Goal: Transaction & Acquisition: Purchase product/service

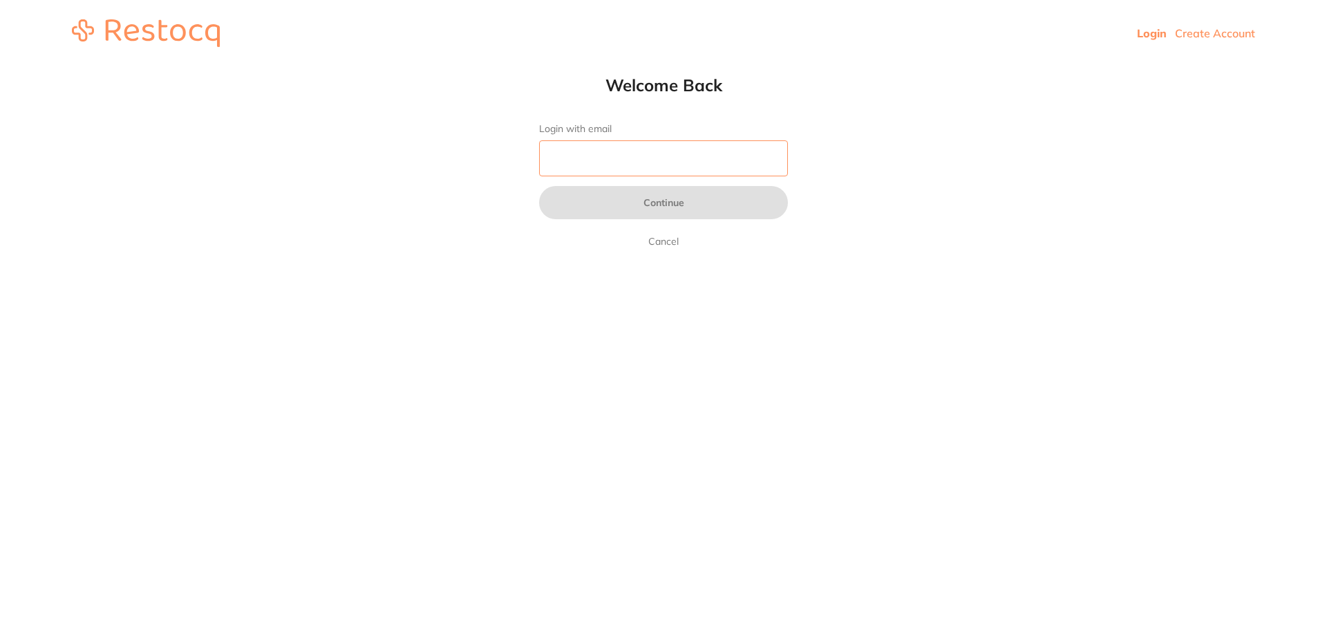
click at [659, 152] on input "Login with email" at bounding box center [663, 158] width 249 height 36
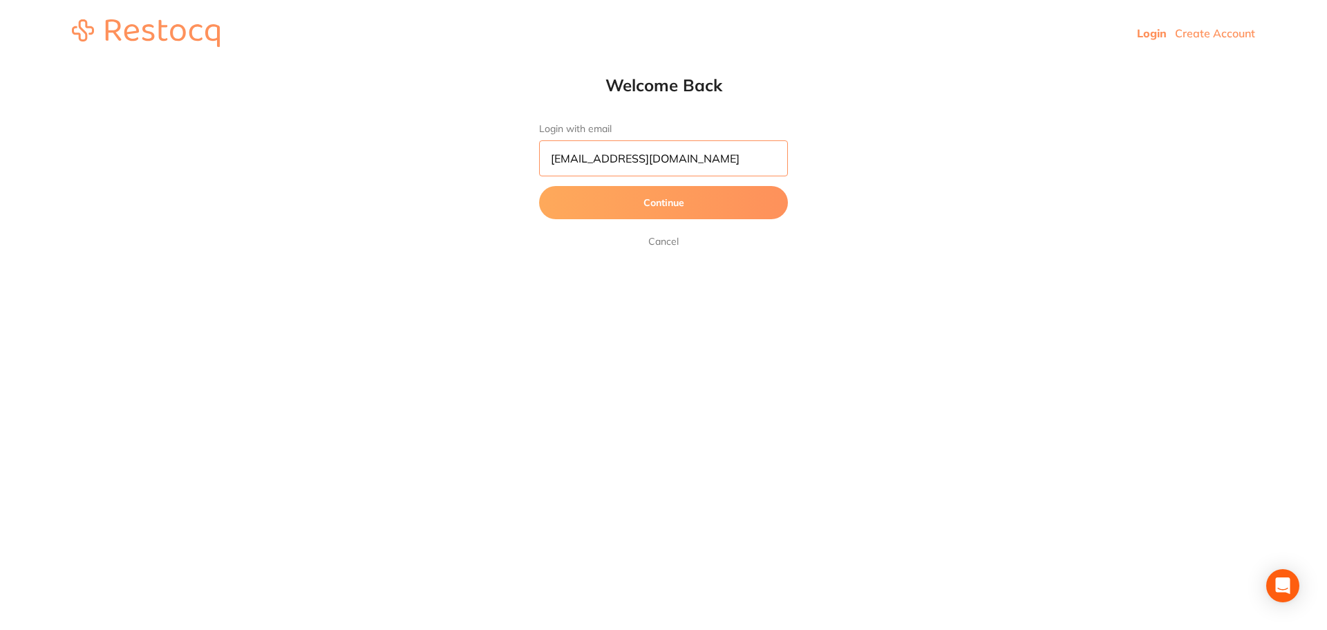
type input "[EMAIL_ADDRESS][DOMAIN_NAME]"
click at [660, 199] on button "Continue" at bounding box center [663, 202] width 249 height 33
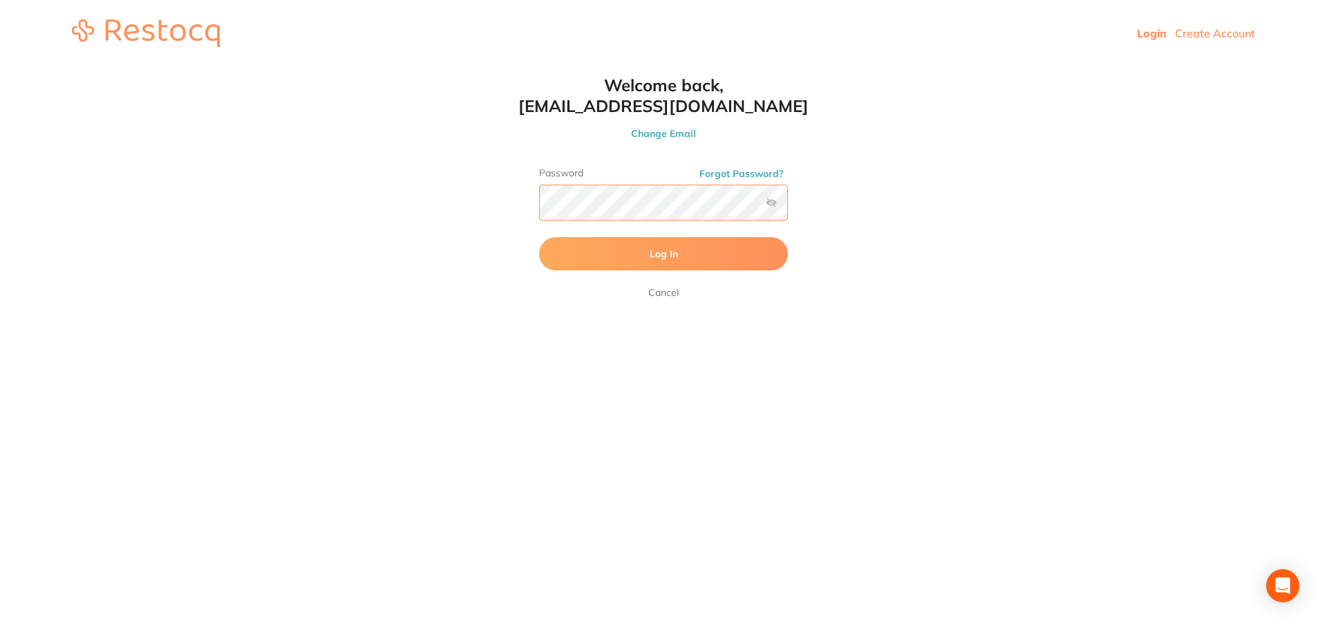
click at [539, 237] on button "Log In" at bounding box center [663, 253] width 249 height 33
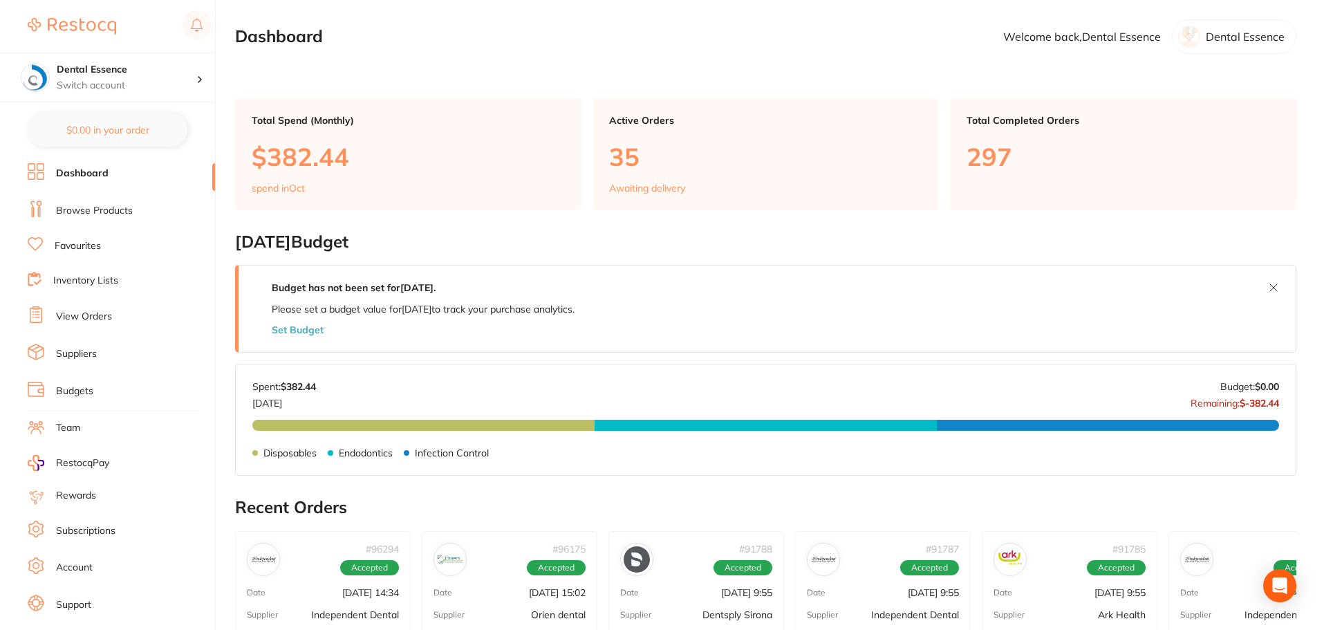
drag, startPoint x: 120, startPoint y: 199, endPoint x: 118, endPoint y: 206, distance: 7.2
click at [118, 206] on link "Browse Products" at bounding box center [94, 211] width 77 height 14
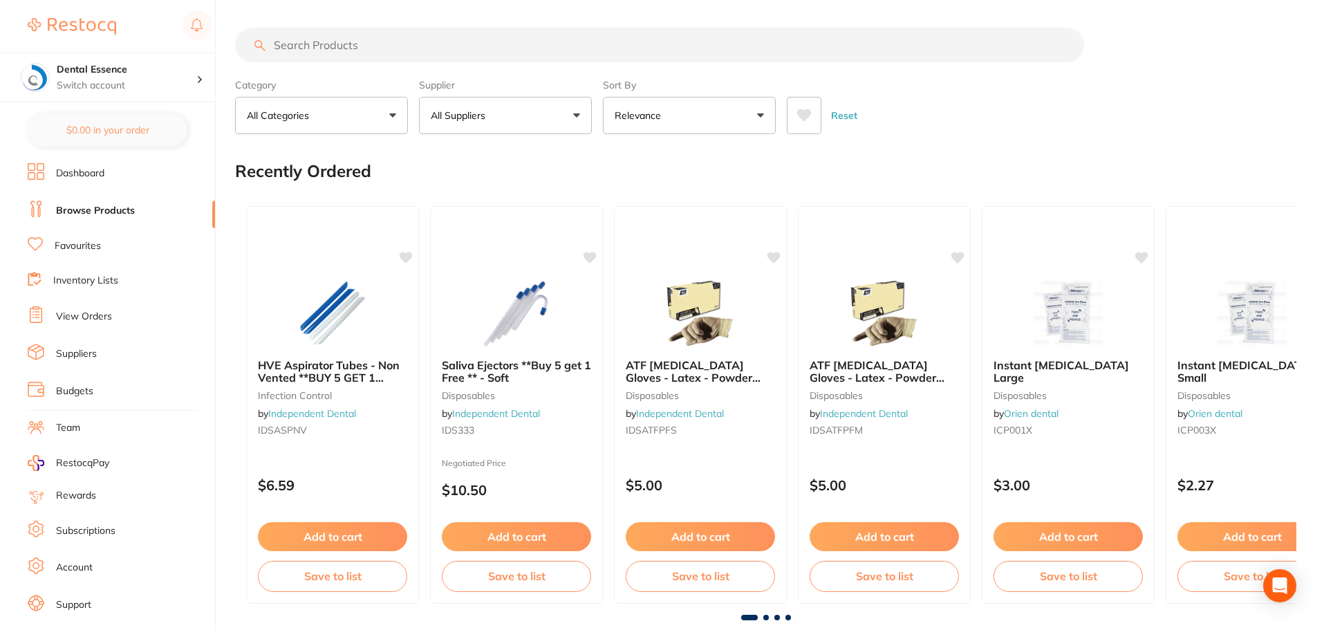
click at [411, 49] on input "search" at bounding box center [659, 45] width 849 height 35
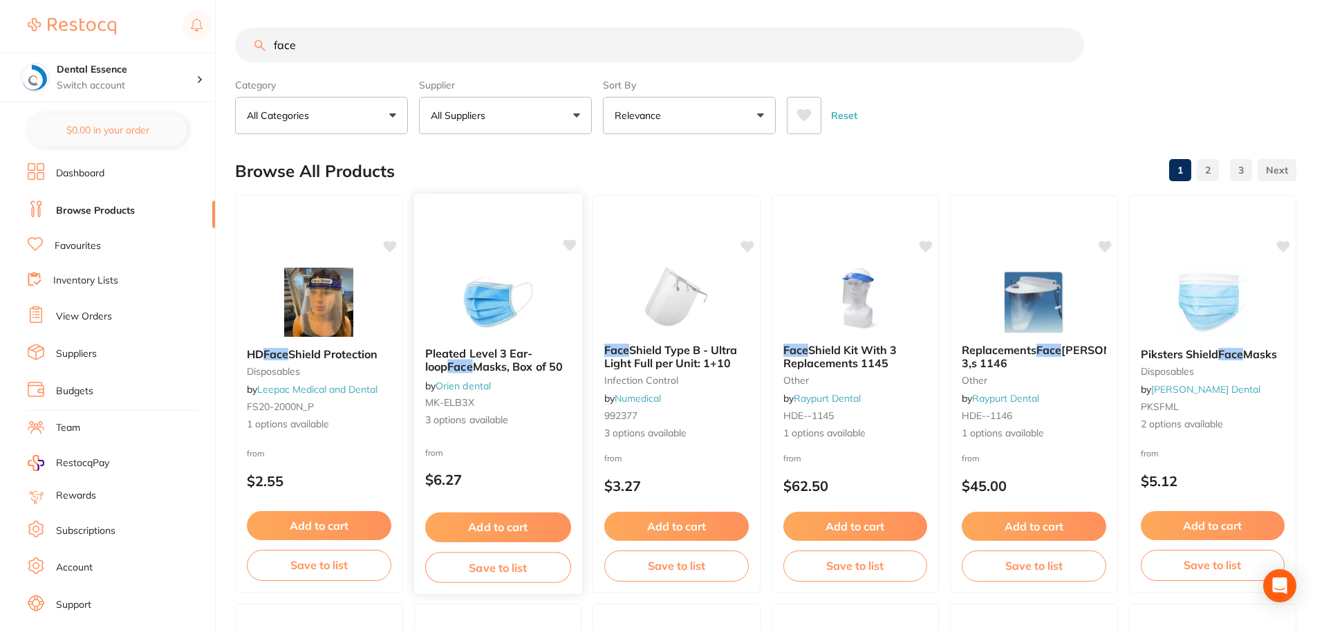
type input "face"
click at [531, 294] on img at bounding box center [497, 301] width 91 height 70
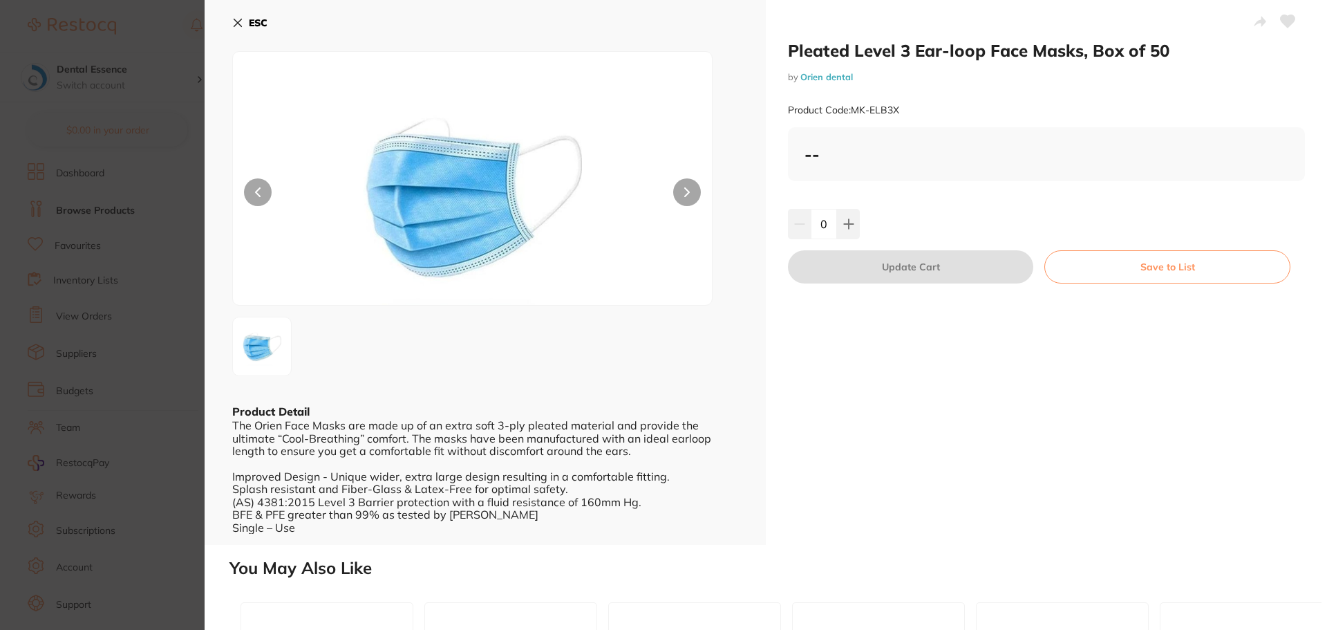
click at [815, 153] on b "--" at bounding box center [812, 154] width 15 height 21
click at [849, 218] on icon at bounding box center [848, 223] width 11 height 11
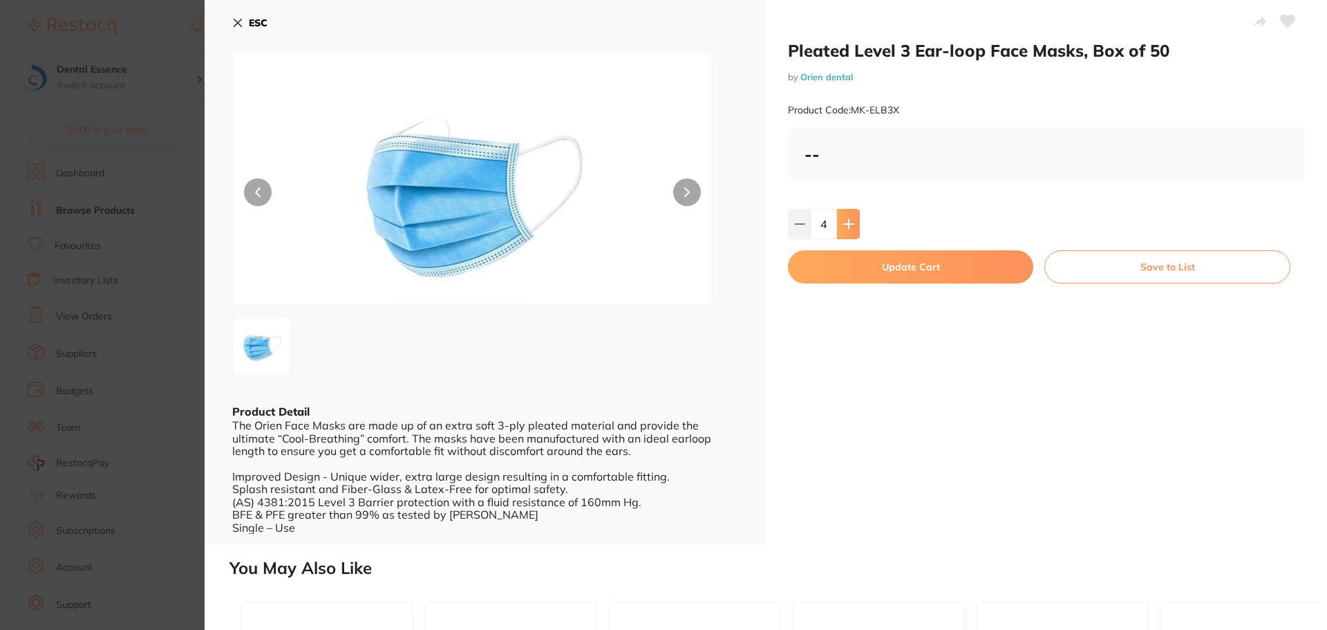
click at [849, 218] on icon at bounding box center [848, 223] width 11 height 11
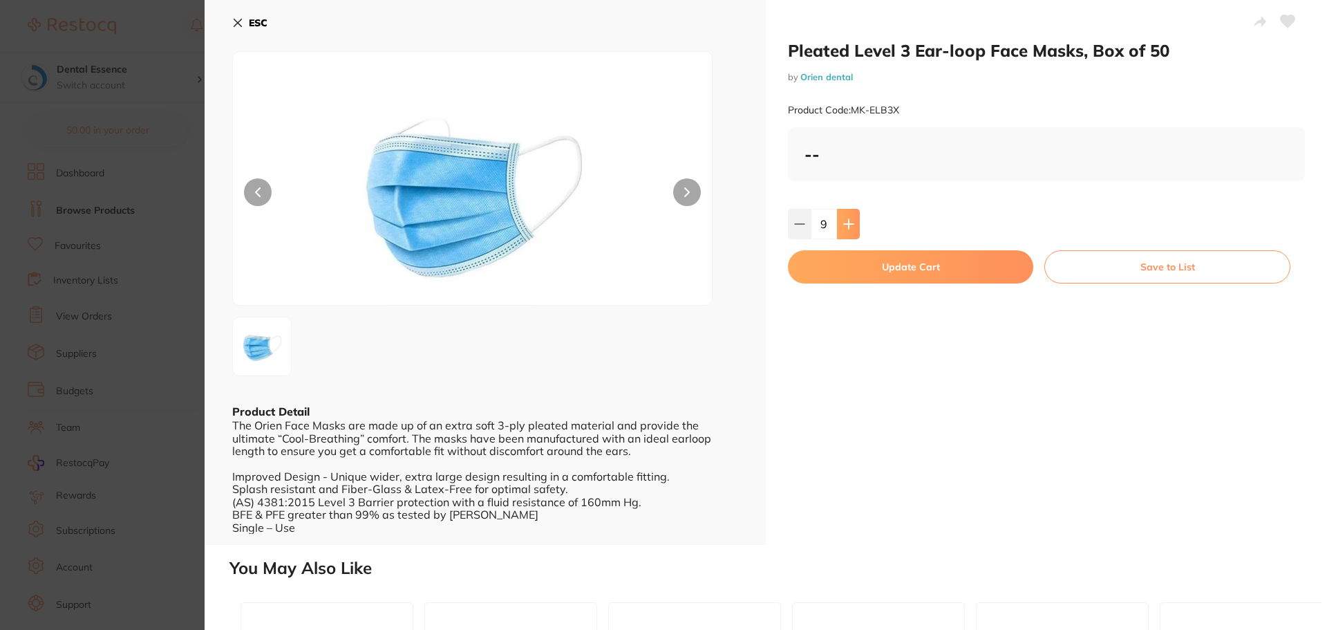
click at [849, 218] on icon at bounding box center [848, 223] width 11 height 11
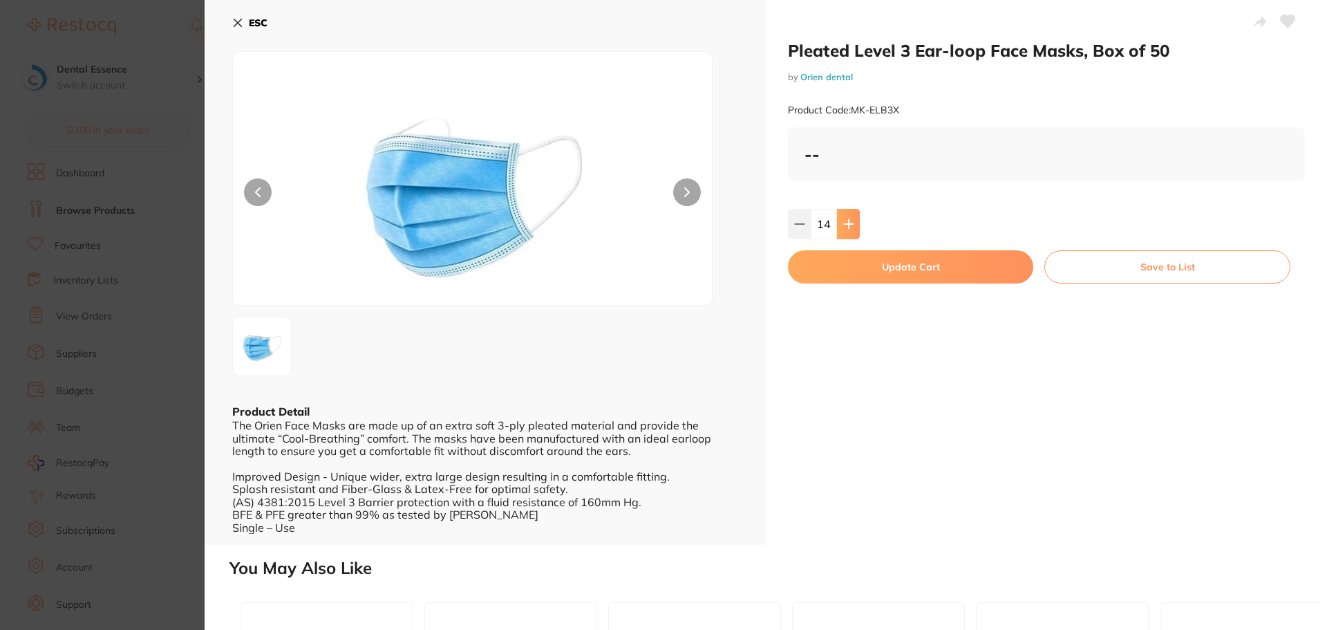
click at [849, 218] on icon at bounding box center [848, 223] width 11 height 11
type input "15"
click at [839, 273] on button "Update Cart" at bounding box center [910, 266] width 245 height 33
checkbox input "false"
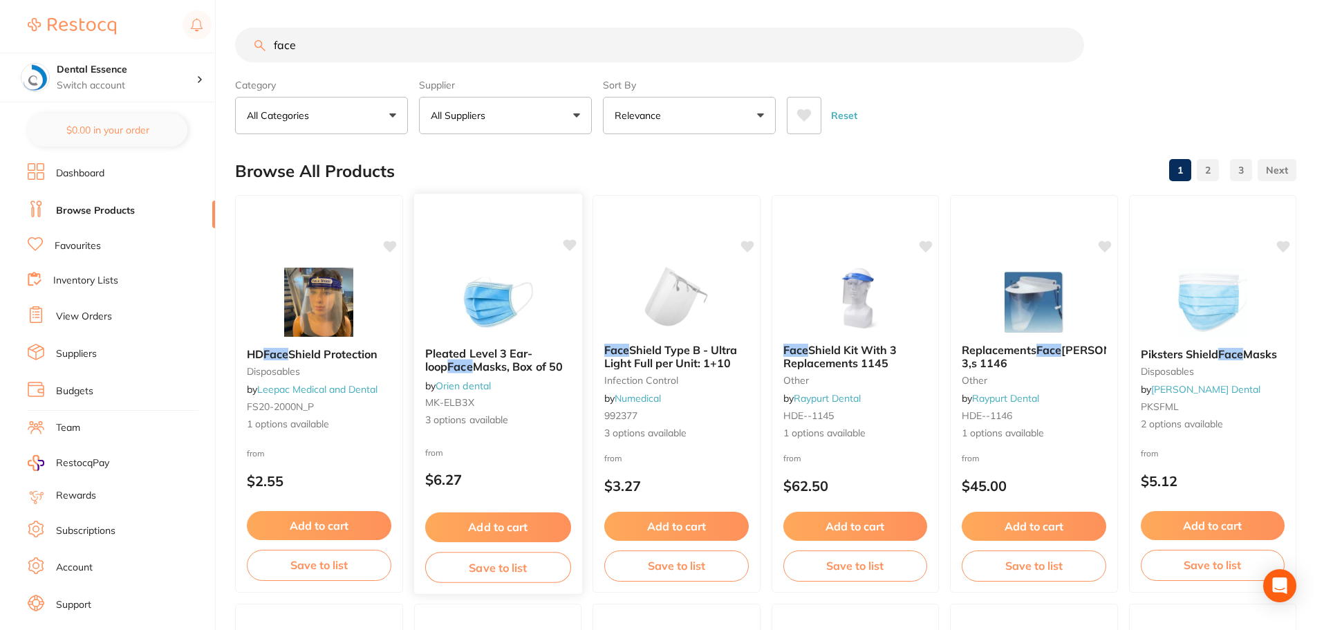
click at [497, 456] on div "from $6.27" at bounding box center [497, 469] width 168 height 50
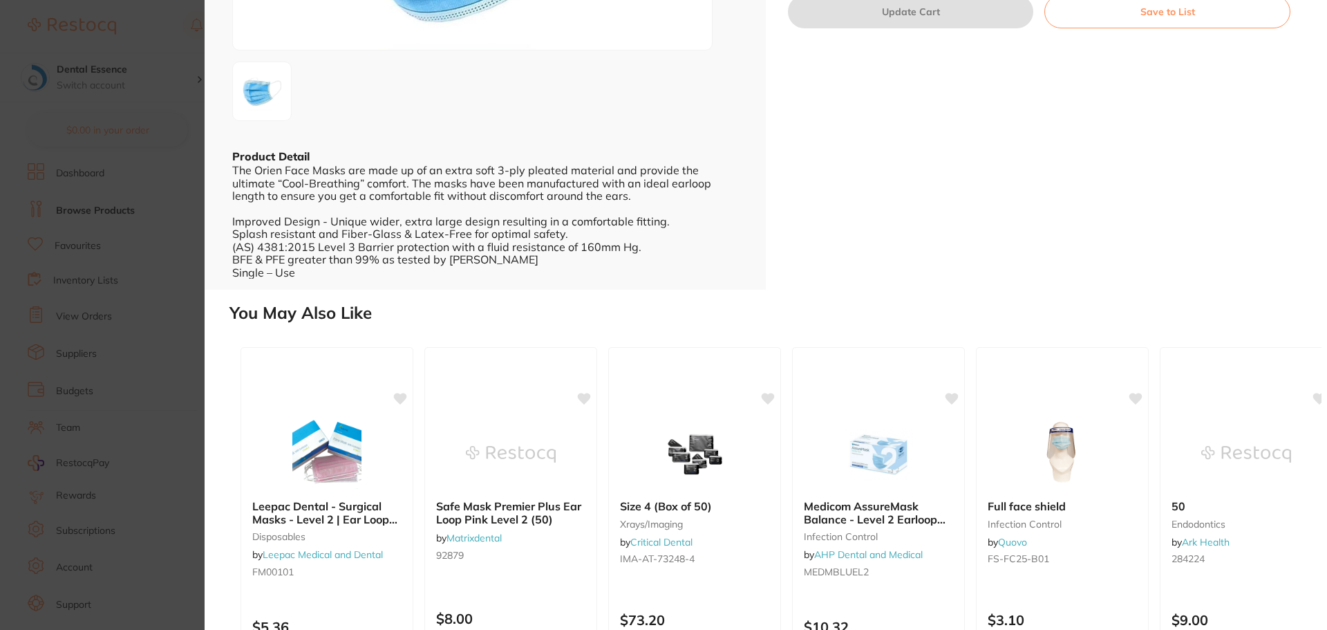
scroll to position [276, 0]
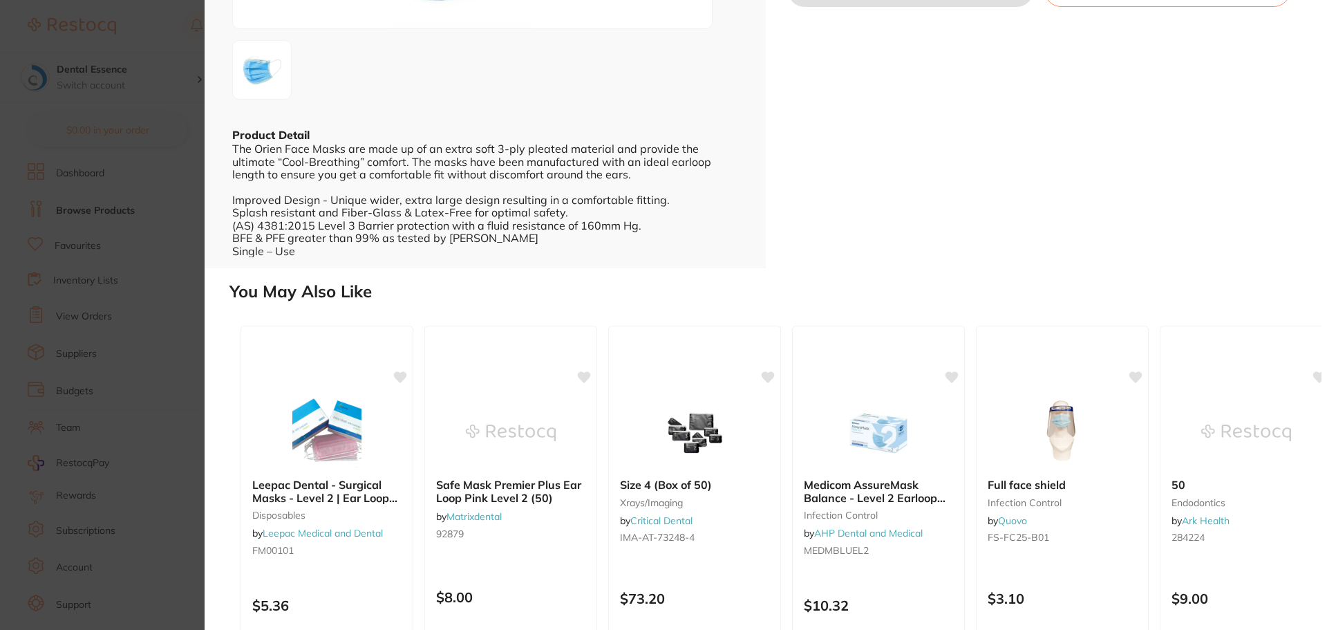
click at [148, 309] on section "Pleated Level 3 Ear-loop Face Masks, Box of 50 by Orien dental Product Code: MK…" at bounding box center [663, 315] width 1327 height 630
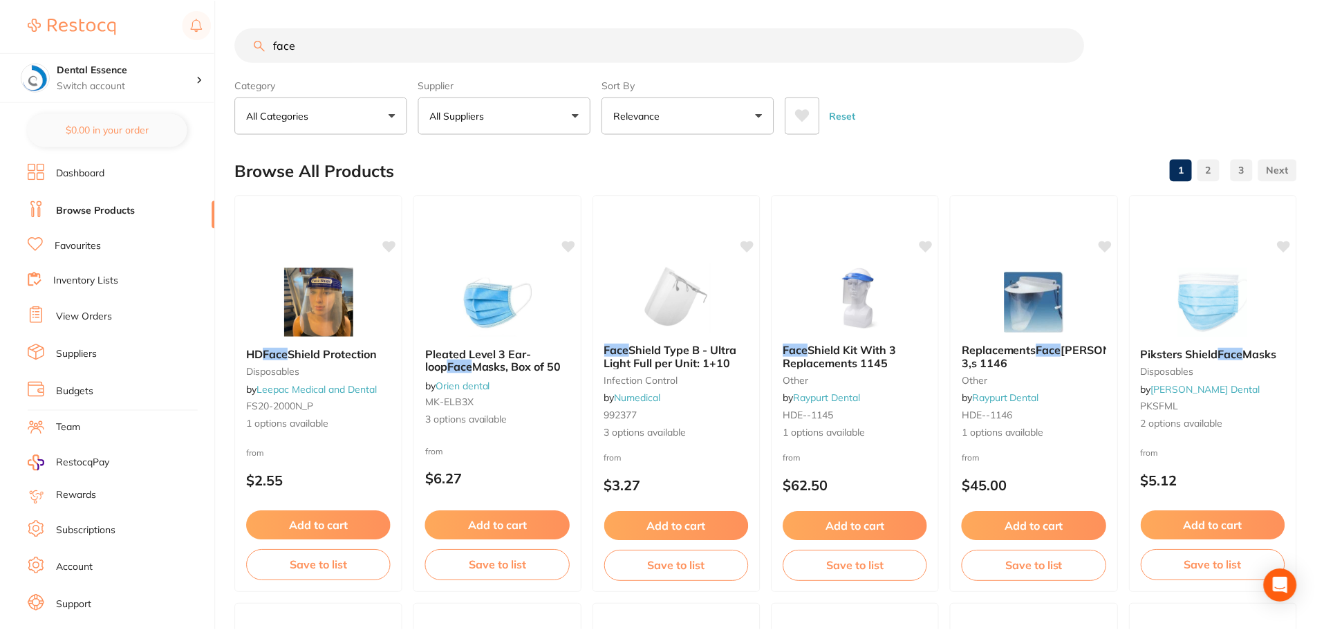
scroll to position [1, 0]
click at [418, 46] on input "face" at bounding box center [659, 44] width 849 height 35
type input "face masks"
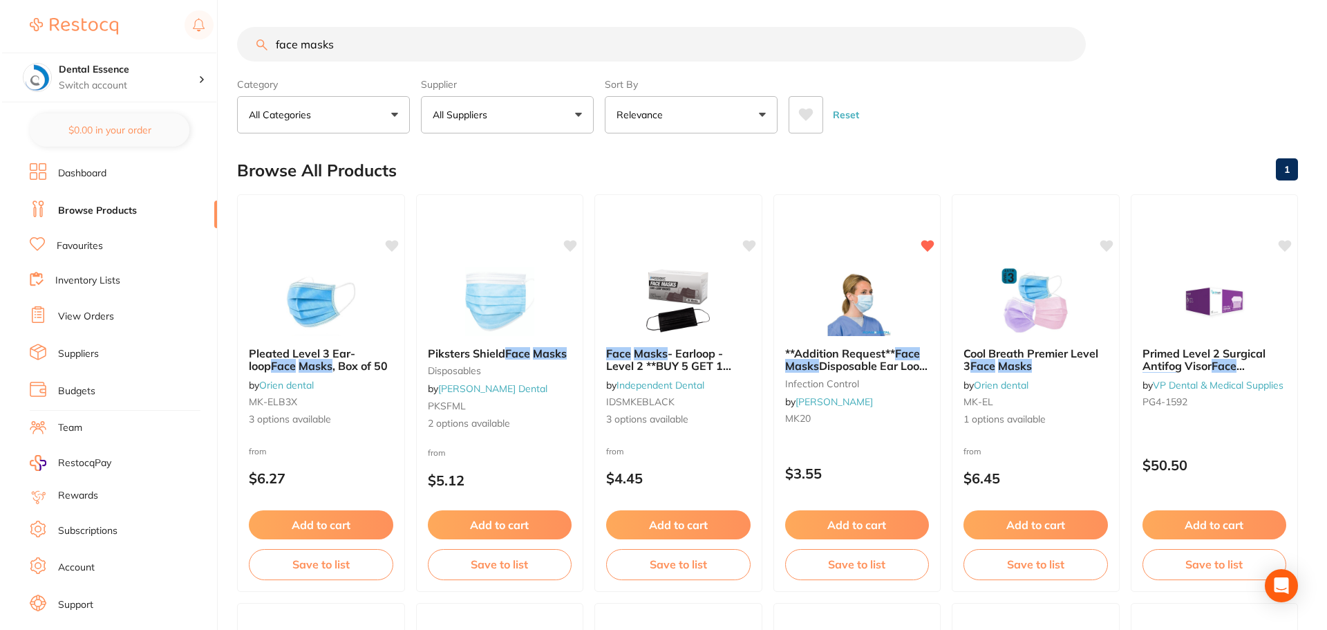
scroll to position [0, 0]
click at [662, 299] on img at bounding box center [676, 301] width 91 height 70
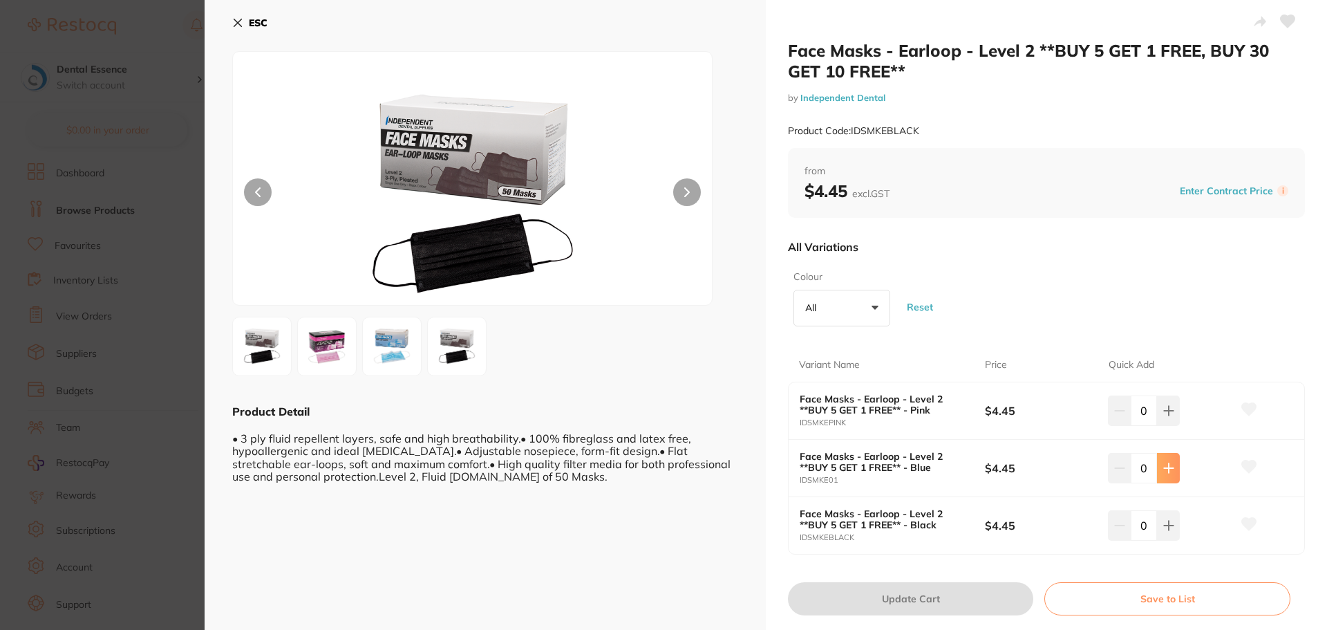
click at [1167, 476] on button at bounding box center [1168, 468] width 23 height 30
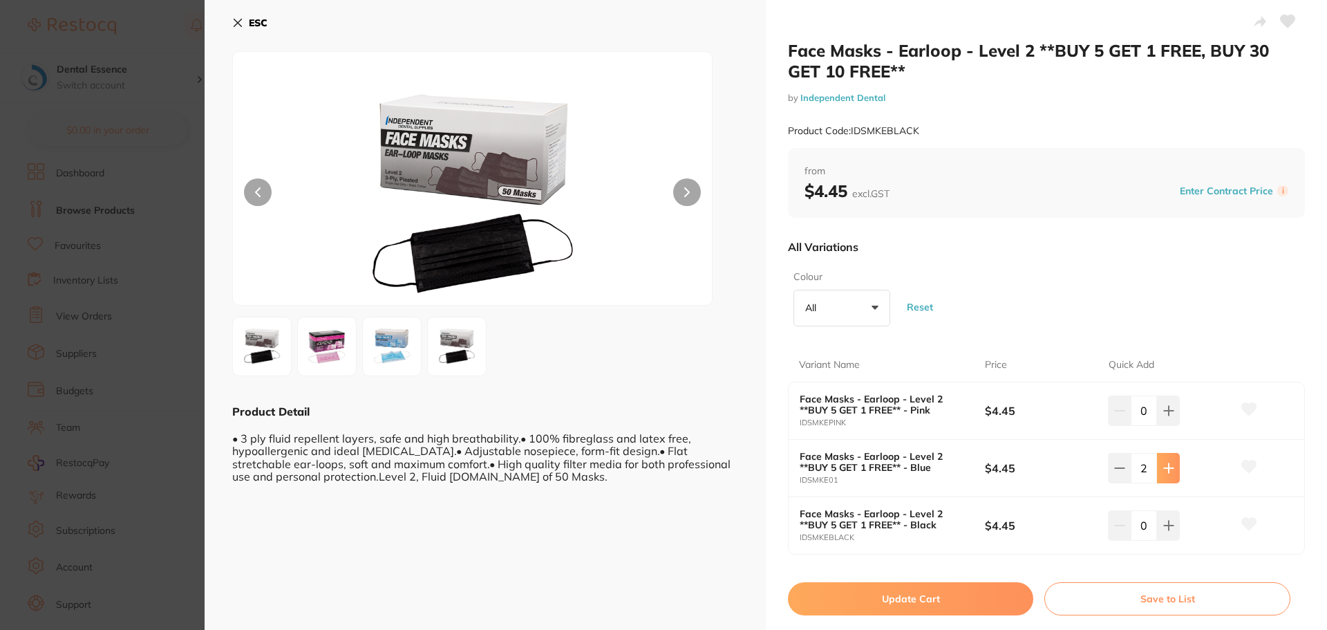
click at [1167, 476] on button at bounding box center [1168, 468] width 23 height 30
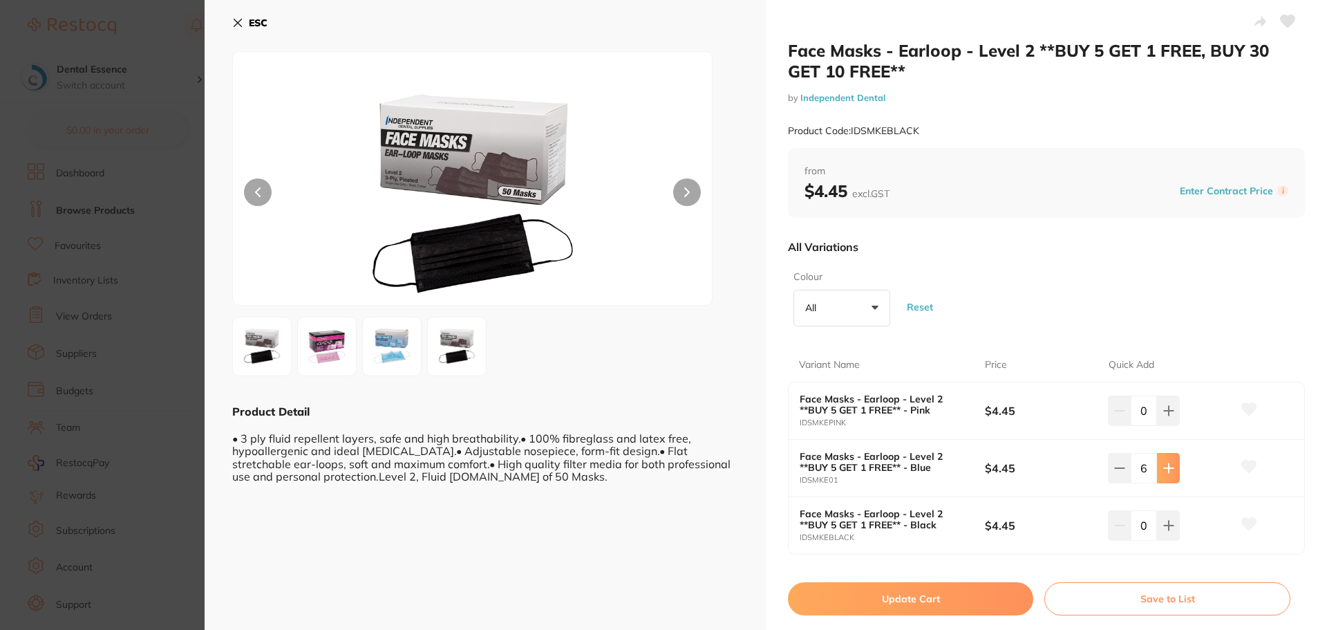
click at [1167, 476] on button at bounding box center [1168, 468] width 23 height 30
click at [1165, 473] on icon at bounding box center [1168, 467] width 11 height 11
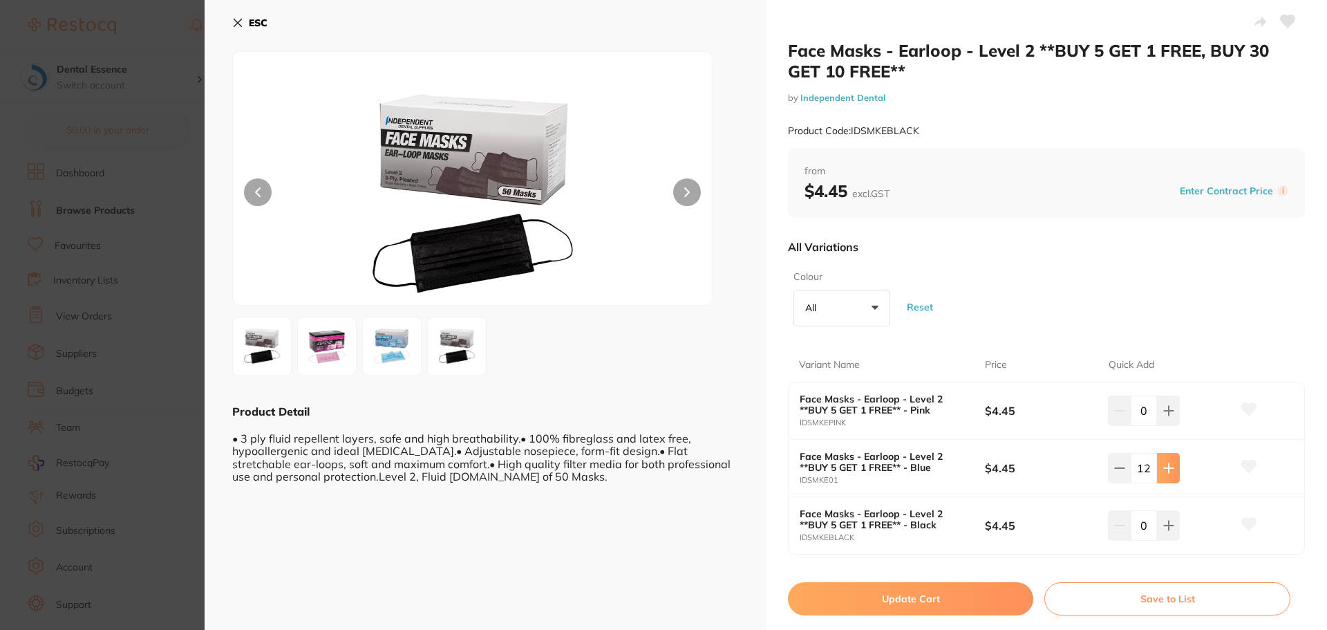
click at [1165, 473] on icon at bounding box center [1168, 467] width 11 height 11
type input "15"
click at [970, 598] on button "Update Cart" at bounding box center [910, 598] width 245 height 33
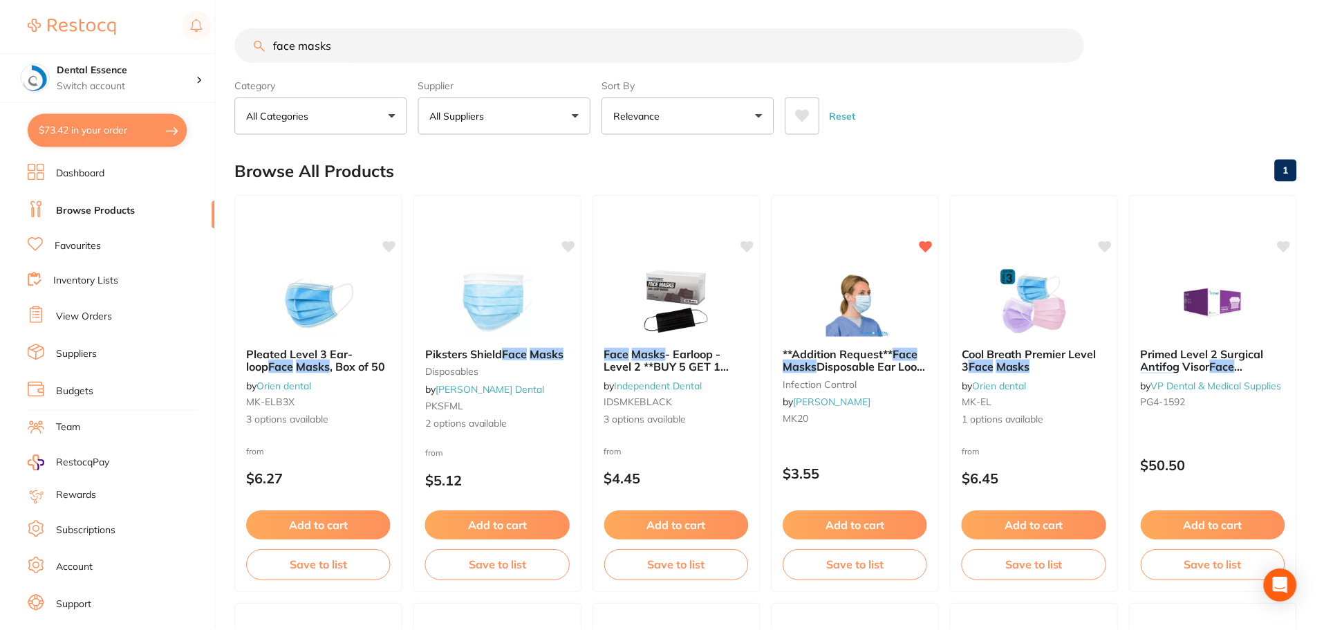
scroll to position [1, 0]
click at [127, 127] on button "$73.42 in your order" at bounding box center [108, 129] width 160 height 33
checkbox input "true"
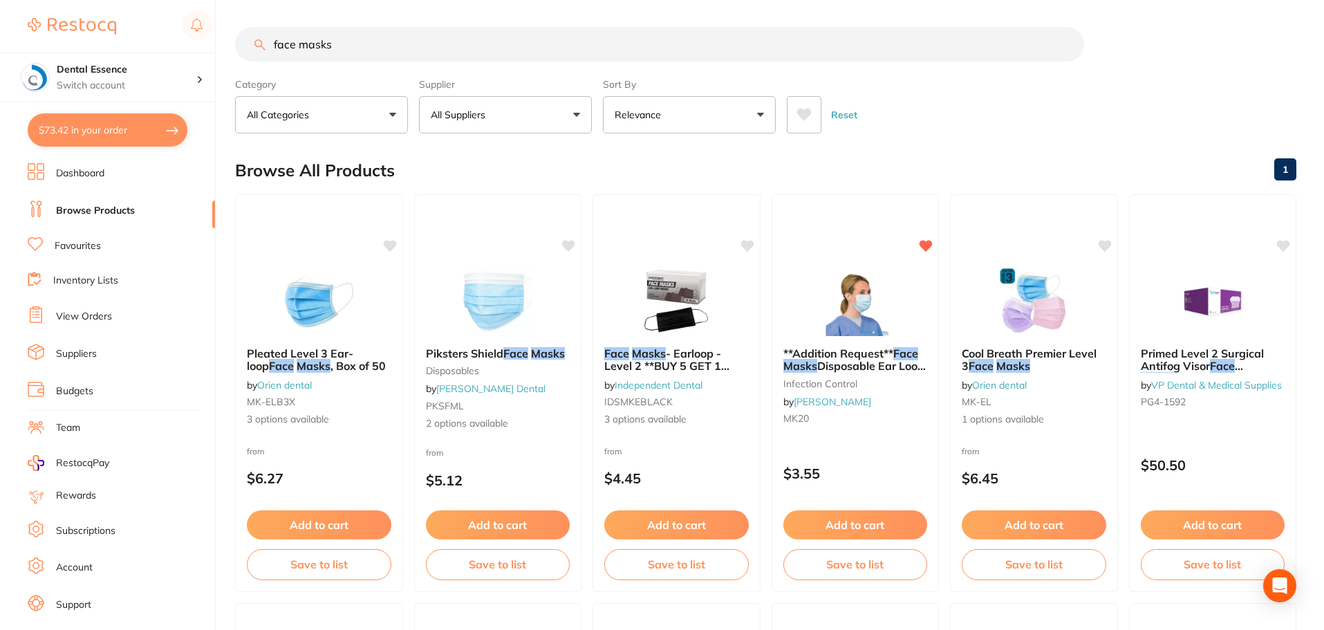
checkbox input "true"
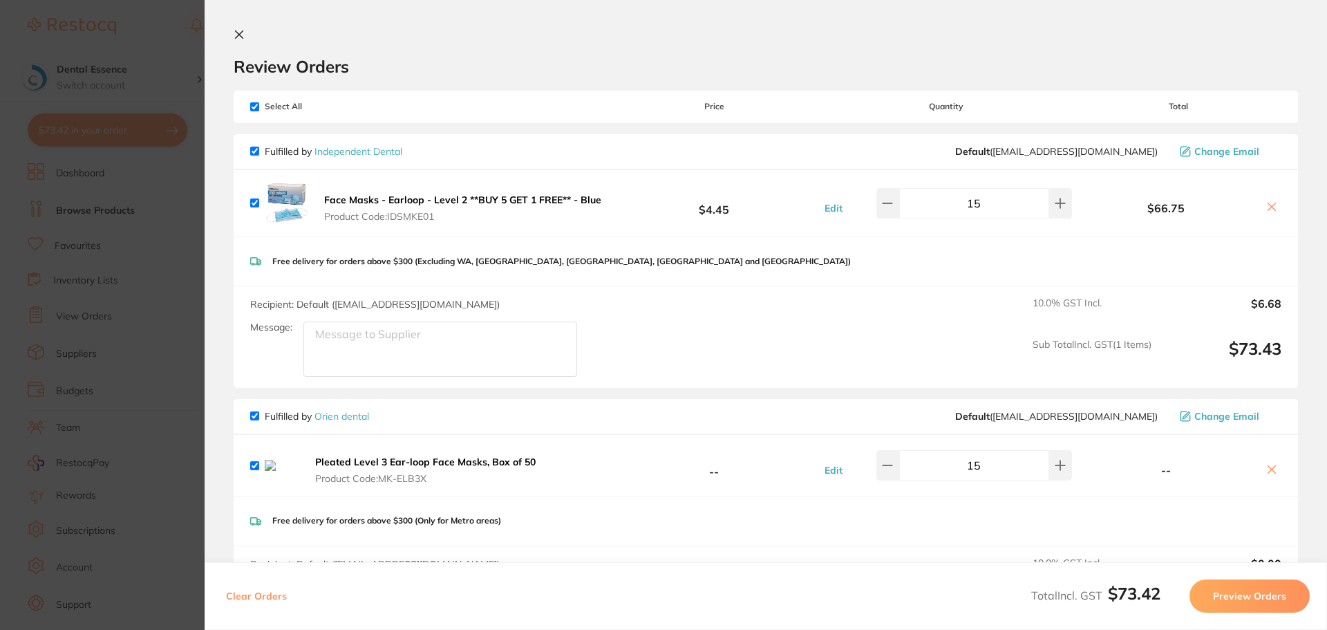
scroll to position [69, 0]
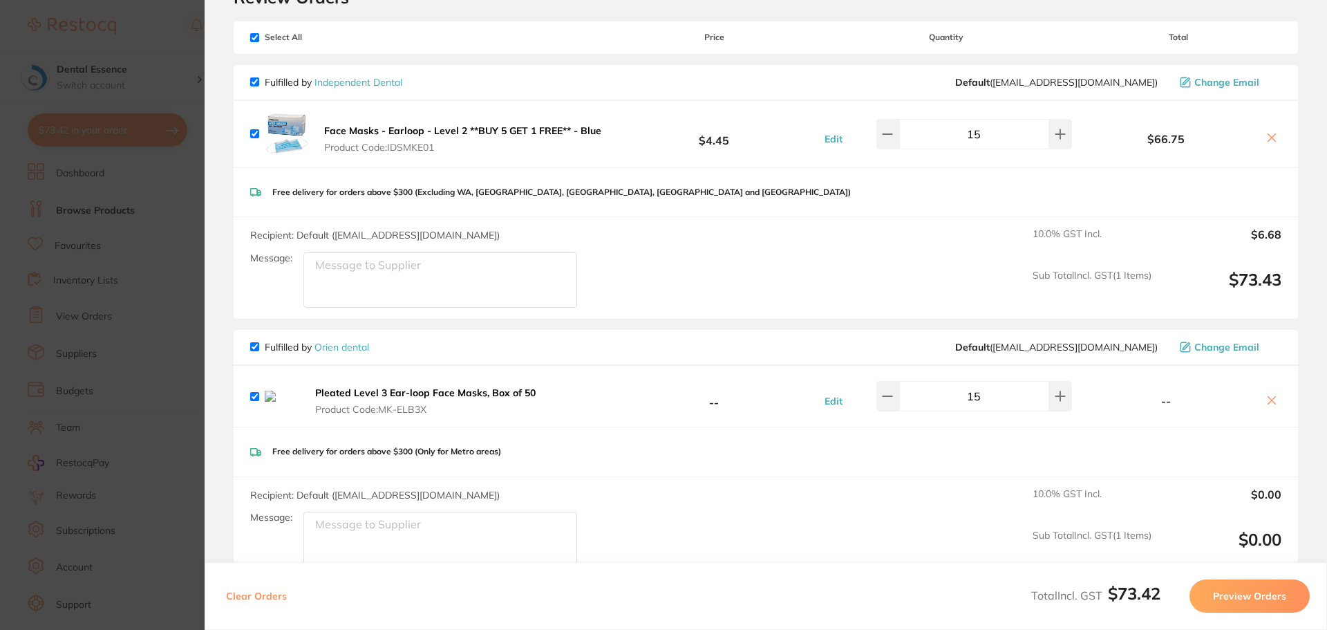
click at [1268, 399] on icon at bounding box center [1271, 400] width 11 height 11
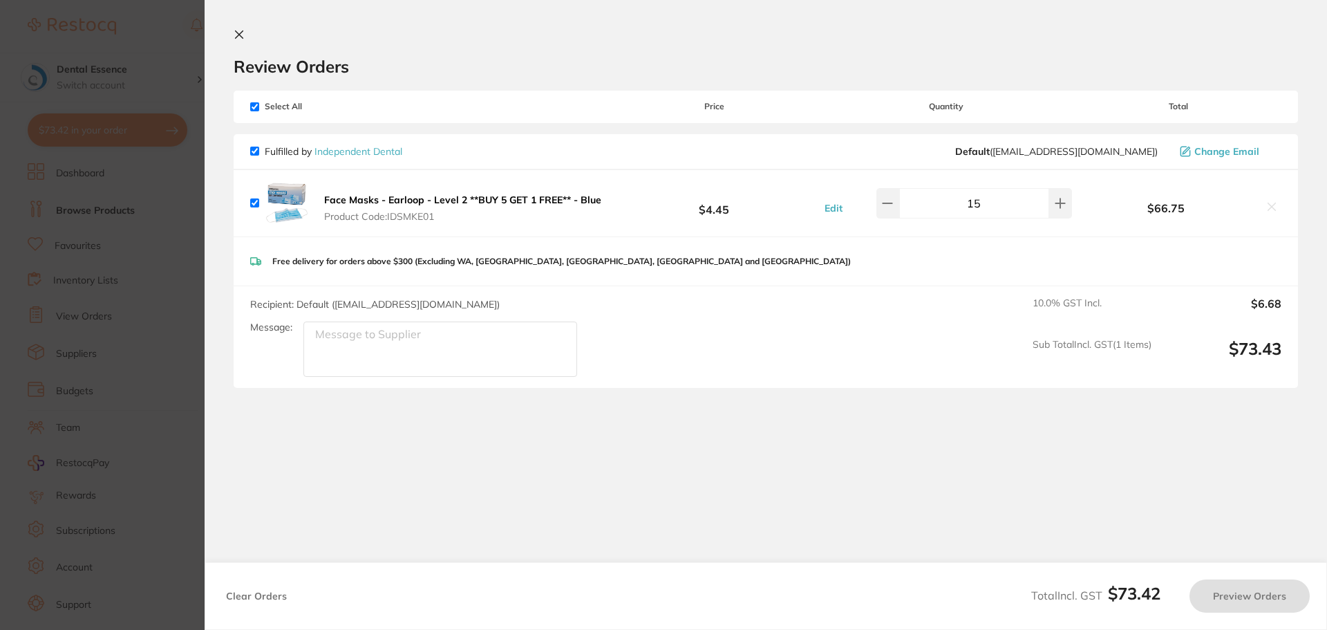
checkbox input "true"
click at [1248, 598] on button "Preview Orders" at bounding box center [1250, 595] width 120 height 33
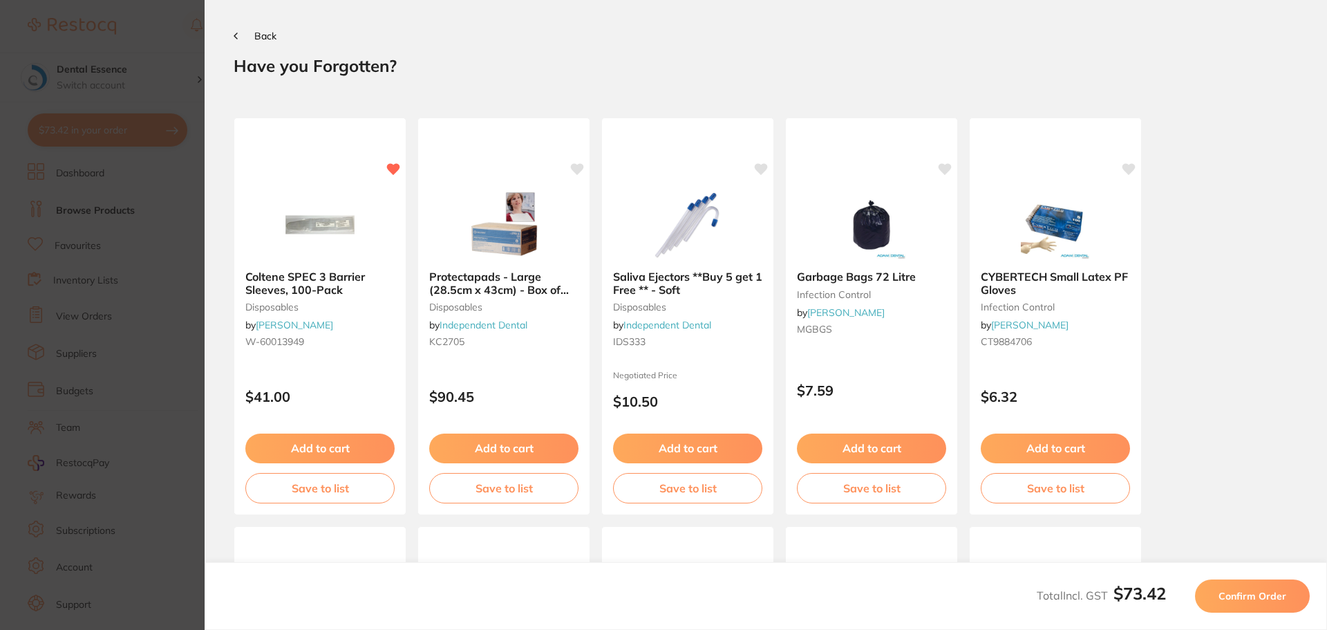
click at [1248, 596] on span "Confirm Order" at bounding box center [1253, 596] width 68 height 12
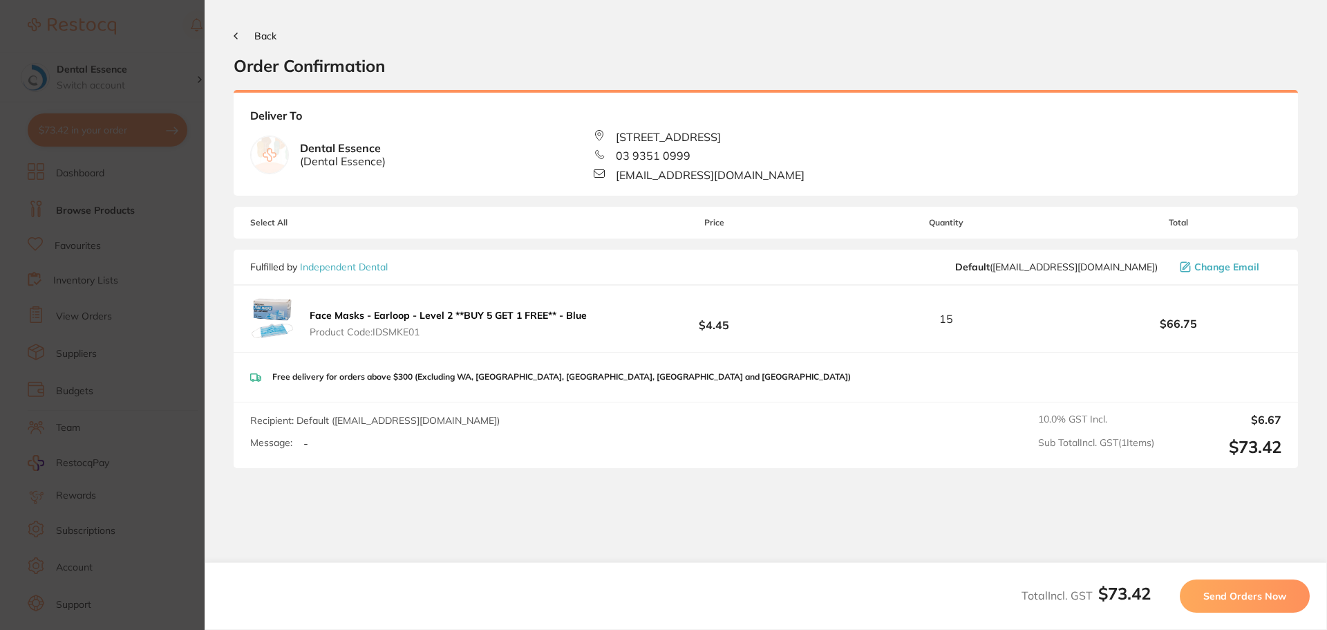
click at [1247, 592] on span "Send Orders Now" at bounding box center [1244, 596] width 83 height 12
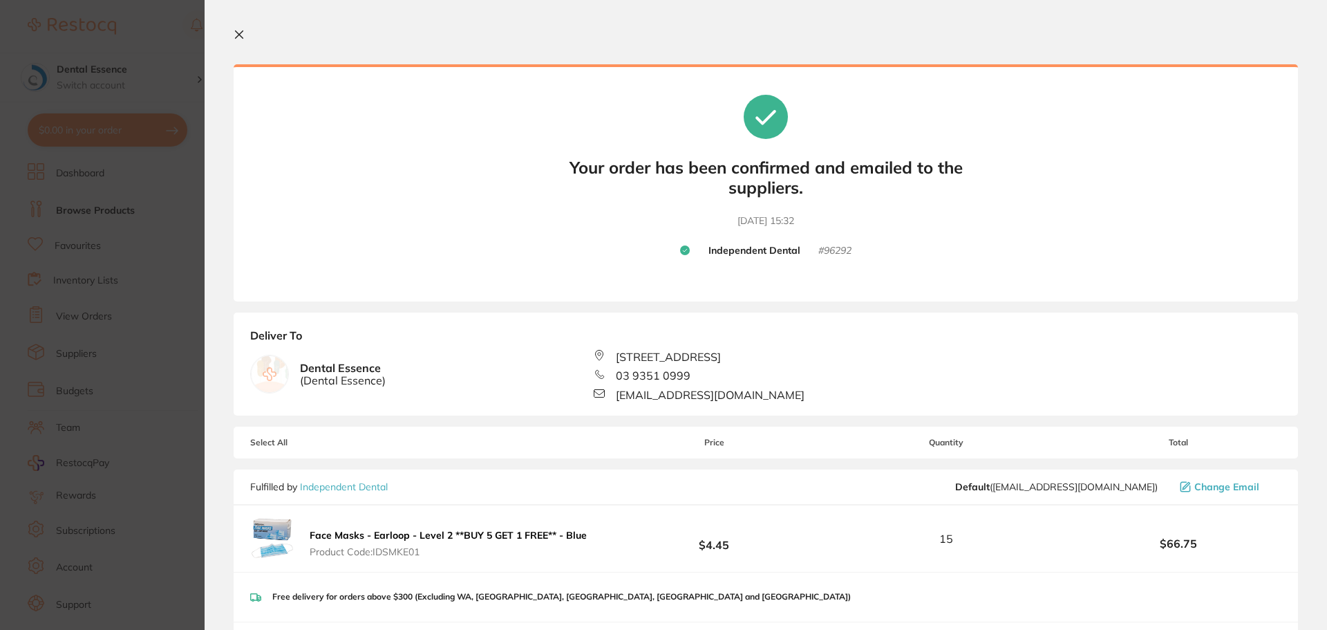
click at [178, 175] on section "Update RRP Set your pre negotiated price for this item. Item Agreed RRP (excl. …" at bounding box center [663, 315] width 1327 height 630
